Goal: Task Accomplishment & Management: Complete application form

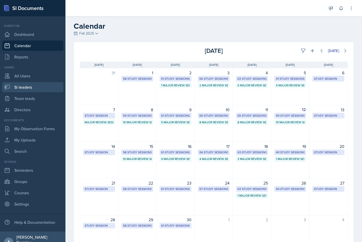
click at [35, 86] on link "Si leaders" at bounding box center [32, 87] width 61 height 10
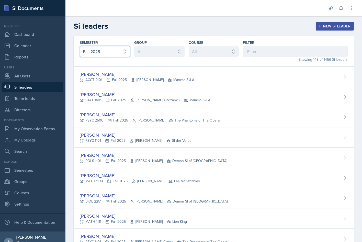
click at [113, 55] on select "All Fall 2025 Summer 2025 Spring 2025 Fall 2024 Summer 2024 Spring 2024 Fall 20…" at bounding box center [105, 51] width 50 height 11
select select "e2039551-f485-4c1b-a525-5b9893bb04c4"
click at [80, 46] on select "All Fall 2025 Summer 2025 Spring 2025 Fall 2024 Summer 2024 Spring 2024 Fall 20…" at bounding box center [105, 51] width 50 height 11
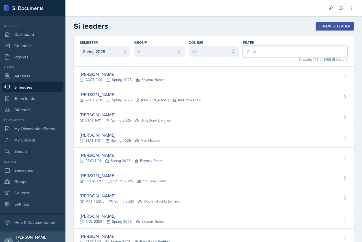
click at [267, 51] on input at bounding box center [295, 51] width 105 height 11
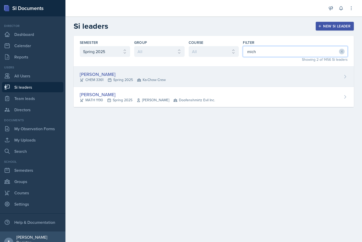
type input "mich"
click at [115, 70] on div "Michael Akley CHEM 3361 Spring 2025 Ka-Chow Crew" at bounding box center [214, 77] width 281 height 20
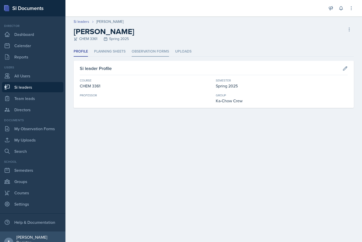
click at [151, 52] on li "Observation Forms" at bounding box center [150, 52] width 37 height 10
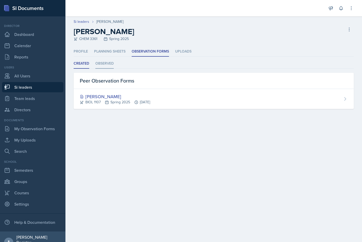
click at [110, 65] on li "Observed" at bounding box center [104, 64] width 18 height 10
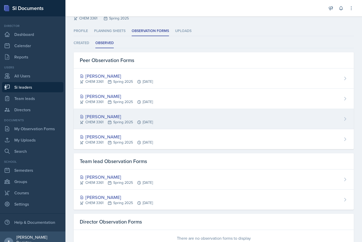
scroll to position [12, 0]
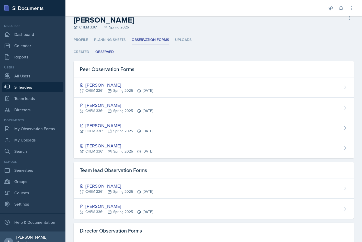
select select "e2039551-f485-4c1b-a525-5b9893bb04c4"
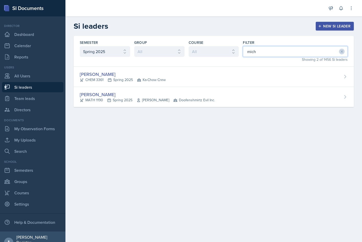
drag, startPoint x: 294, startPoint y: 52, endPoint x: 231, endPoint y: 51, distance: 62.7
click at [231, 51] on div "Semester All Fall 2025 Summer 2025 Spring 2025 Fall 2024 Summer 2024 Spring 202…" at bounding box center [214, 51] width 281 height 31
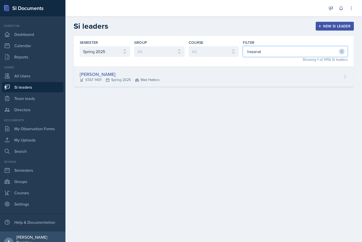
type input "hasanat"
click at [112, 73] on div "[PERSON_NAME]" at bounding box center [120, 74] width 80 height 7
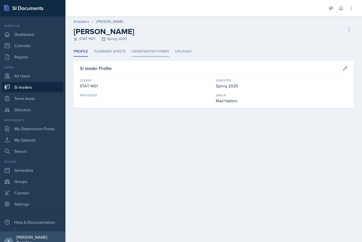
click at [149, 48] on li "Observation Forms" at bounding box center [150, 52] width 37 height 10
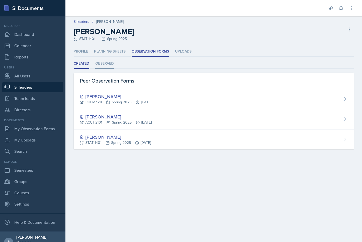
click at [111, 65] on li "Observed" at bounding box center [104, 64] width 18 height 10
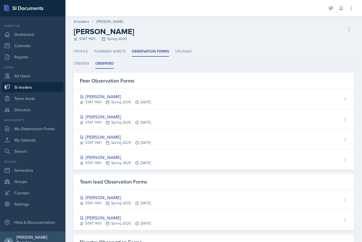
select select "e2039551-f485-4c1b-a525-5b9893bb04c4"
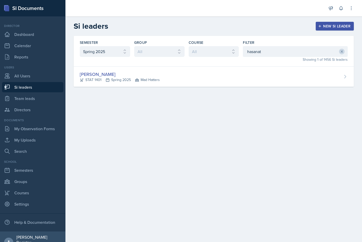
click at [341, 53] on icon at bounding box center [342, 52] width 4 height 4
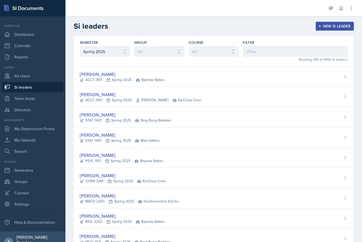
select select "e2039551-f485-4c1b-a525-5b9893bb04c4"
click at [266, 54] on input at bounding box center [295, 51] width 105 height 11
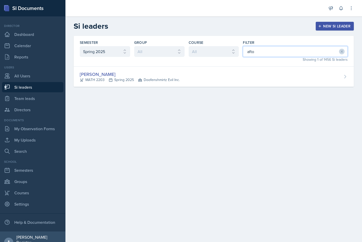
type input "afton"
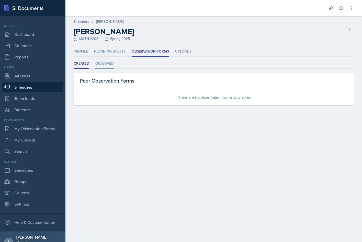
click at [99, 64] on li "Observed" at bounding box center [104, 64] width 18 height 10
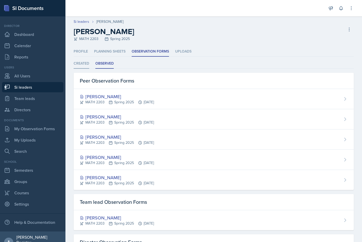
click at [88, 63] on li "Created" at bounding box center [82, 64] width 16 height 10
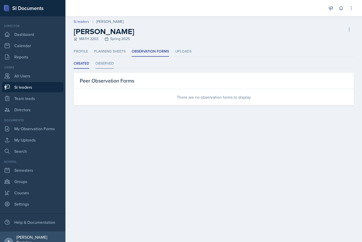
click at [104, 63] on li "Observed" at bounding box center [104, 64] width 18 height 10
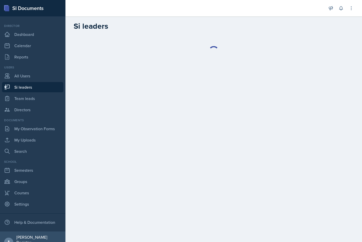
select select "e2039551-f485-4c1b-a525-5b9893bb04c4"
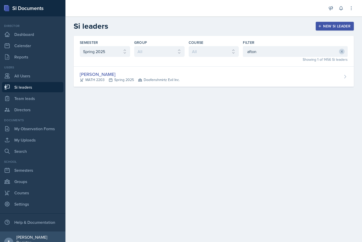
click at [342, 52] on icon at bounding box center [342, 52] width 4 height 4
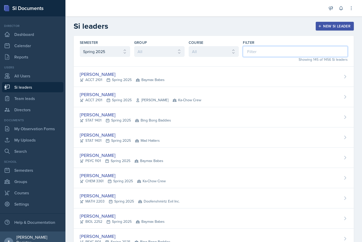
click at [297, 51] on input at bounding box center [295, 51] width 105 height 11
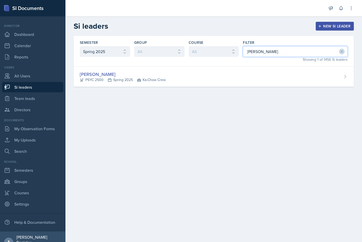
type input "[PERSON_NAME]"
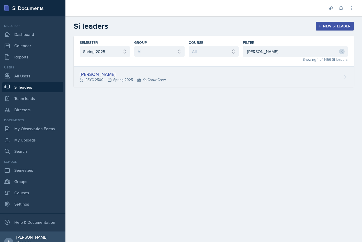
click at [253, 74] on div "[PERSON_NAME] PSYC 2500 Spring 2025 Ka-Chow Crew" at bounding box center [214, 77] width 281 height 20
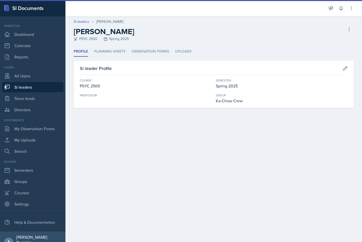
click at [253, 74] on main "Si leaders [PERSON_NAME] [PERSON_NAME] PSYC 2500 Spring 2025 Delete Si leader P…" at bounding box center [214, 128] width 297 height 225
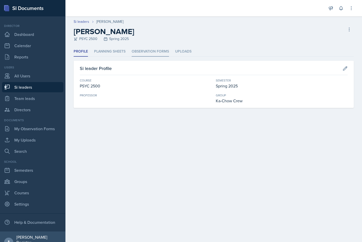
click at [144, 52] on li "Observation Forms" at bounding box center [150, 52] width 37 height 10
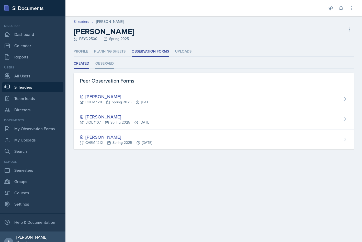
click at [110, 60] on li "Observed" at bounding box center [104, 64] width 18 height 10
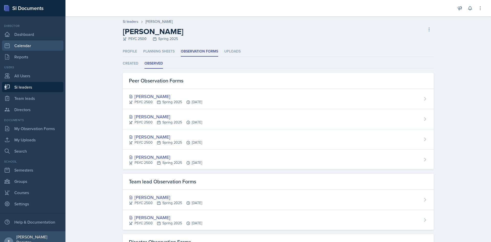
click at [39, 43] on link "Calendar" at bounding box center [32, 45] width 61 height 10
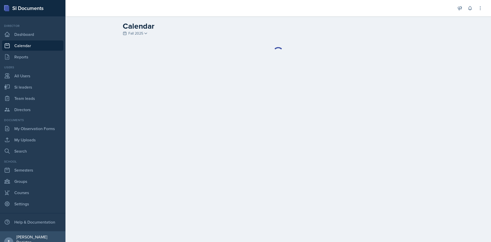
select select "1"
select select "6"
select select "PM"
select select "6"
select select "30"
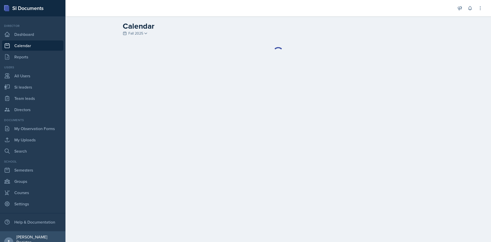
select select "PM"
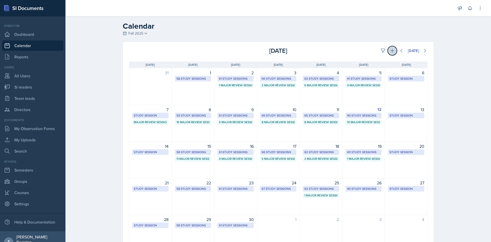
click at [362, 51] on icon at bounding box center [392, 50] width 5 height 5
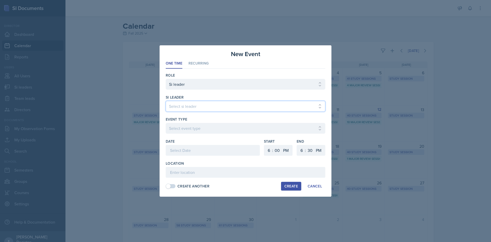
click at [192, 110] on select "Select si leader [PERSON_NAME] [PERSON_NAME] [PERSON_NAME] [PERSON_NAME] [PERSO…" at bounding box center [246, 106] width 160 height 11
select select "1ce3791a-3de2-4e2b-a8a2-dfe2f15e1696"
click at [166, 101] on select "Select si leader [PERSON_NAME] [PERSON_NAME] [PERSON_NAME] [PERSON_NAME] [PERSO…" at bounding box center [246, 106] width 160 height 11
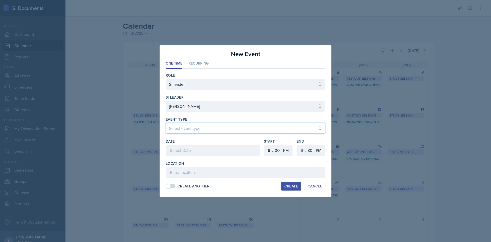
click at [210, 128] on select "Select event type Major Review Session Study Session" at bounding box center [246, 128] width 160 height 11
select select "66bb7cbf-e419-488b-a7ef-f63bc5f9ed04"
click at [166, 123] on select "Select event type Major Review Session Study Session" at bounding box center [246, 128] width 160 height 11
click at [178, 151] on div at bounding box center [213, 150] width 94 height 11
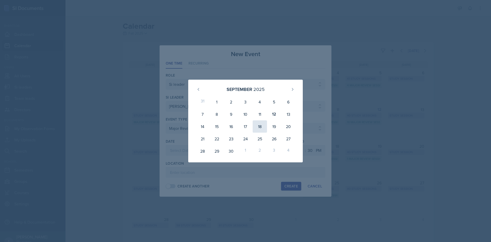
click at [260, 127] on div "18" at bounding box center [260, 126] width 14 height 12
type input "[DATE]"
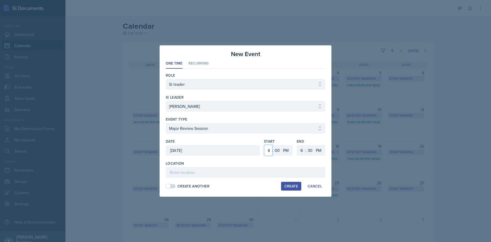
click at [268, 151] on select "1 2 3 4 5 6 7 8 9 10 11 12" at bounding box center [268, 150] width 8 height 11
select select "12"
click at [264, 145] on select "1 2 3 4 5 6 7 8 9 10 11 12" at bounding box center [268, 150] width 8 height 11
click at [276, 149] on select "00 05 10 15 20 25 30 35 40 45 50 55" at bounding box center [277, 150] width 8 height 11
select select "30"
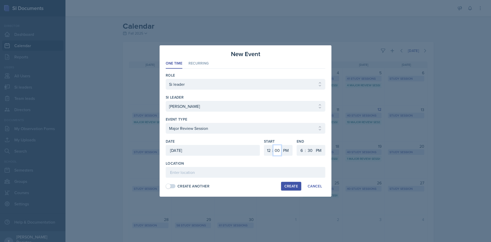
click at [273, 145] on select "00 05 10 15 20 25 30 35 40 45 50 55" at bounding box center [277, 150] width 8 height 11
click at [301, 150] on select "1 2 3 4 5 6 7 8 9 10 11 12" at bounding box center [301, 150] width 8 height 11
select select "2"
click at [297, 145] on select "1 2 3 4 5 6 7 8 9 10 11 12" at bounding box center [301, 150] width 8 height 11
click at [195, 171] on input at bounding box center [246, 172] width 160 height 11
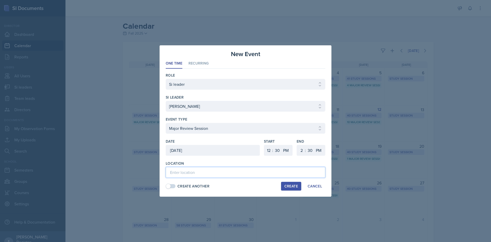
type input "a"
type input "Academic Learning Center 3104"
click at [296, 188] on div "Create" at bounding box center [292, 186] width 14 height 4
select select
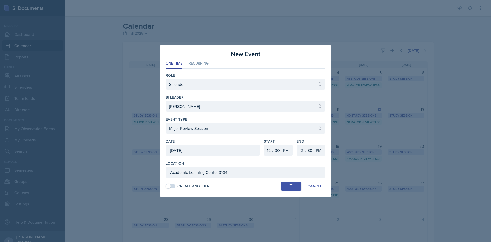
select select "6"
select select "0"
select select "6"
